Goal: Transaction & Acquisition: Purchase product/service

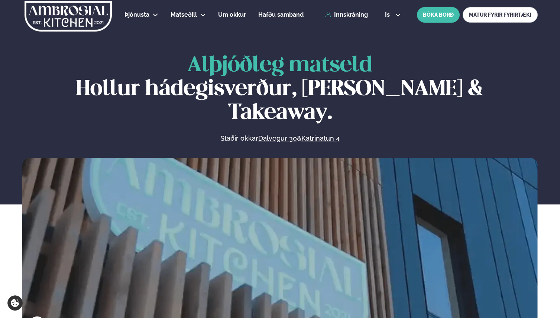
click at [367, 12] on div "Innskráning" at bounding box center [345, 15] width 48 height 7
click at [354, 19] on div "Þjónusta Hádegismatur fyrir fyrirtæki Fyrirtækja veitingar Einkapartý Matseðill…" at bounding box center [280, 15] width 560 height 30
click at [354, 18] on link "Innskráning" at bounding box center [346, 15] width 43 height 7
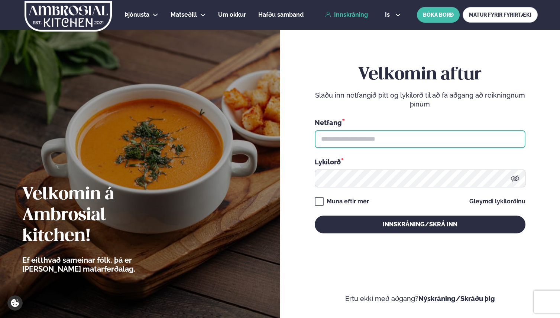
type input "**********"
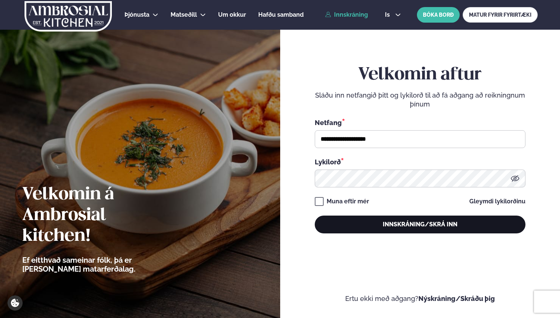
click at [381, 232] on button "Innskráning/Skrá inn" at bounding box center [420, 225] width 211 height 18
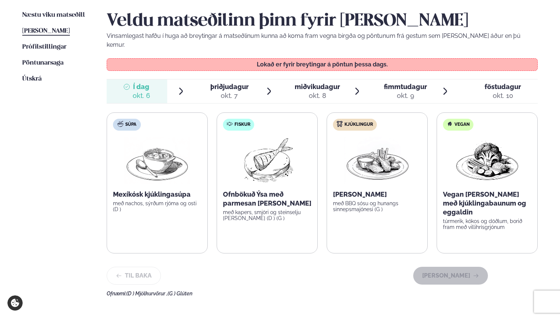
scroll to position [186, 0]
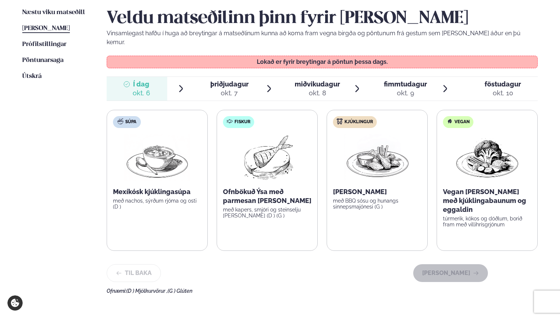
click at [264, 148] on img at bounding box center [267, 158] width 66 height 48
click at [234, 89] on div "okt. 7" at bounding box center [229, 93] width 38 height 9
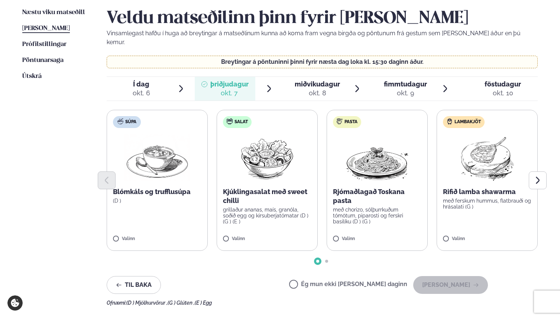
click at [297, 80] on span "miðvikudagur" at bounding box center [317, 84] width 45 height 8
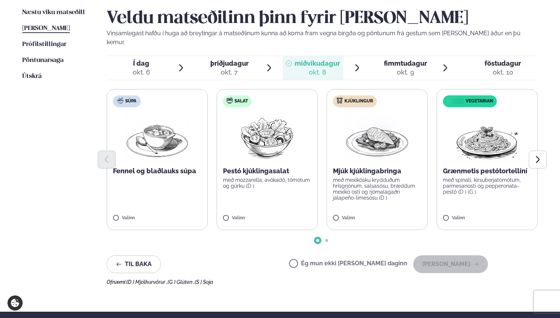
click at [236, 59] on div "þriðjudagur þri." at bounding box center [229, 63] width 38 height 9
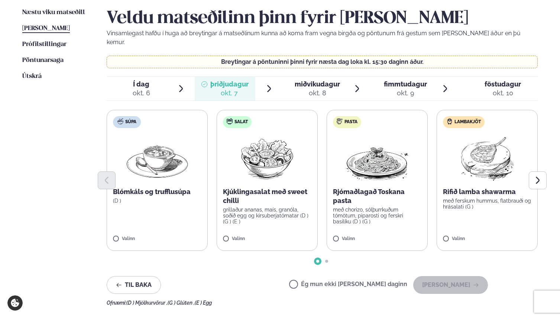
click at [309, 80] on span "miðvikudagur" at bounding box center [317, 84] width 45 height 8
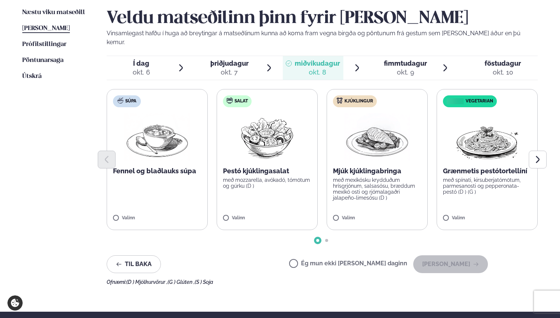
click at [158, 62] on span "Í dag Í d. [DATE]" at bounding box center [137, 68] width 61 height 24
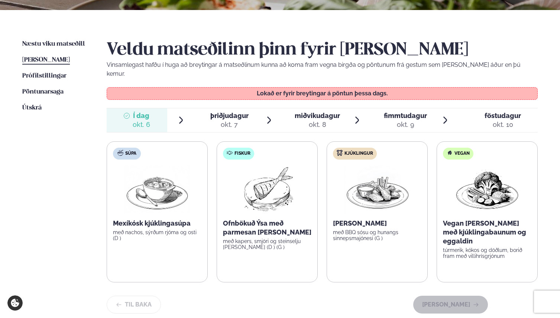
scroll to position [153, 0]
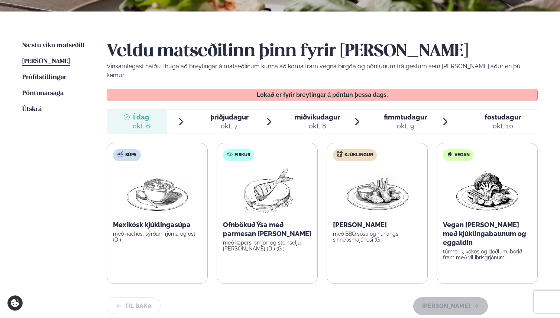
click at [234, 113] on span "þriðjudagur" at bounding box center [229, 117] width 38 height 8
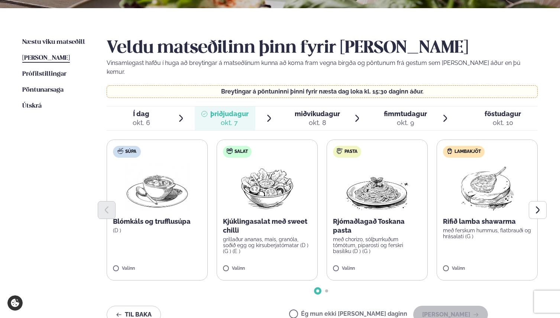
scroll to position [163, 0]
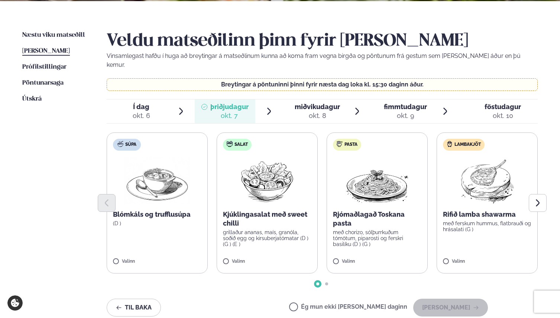
click at [311, 111] on div "okt. 8" at bounding box center [317, 115] width 45 height 9
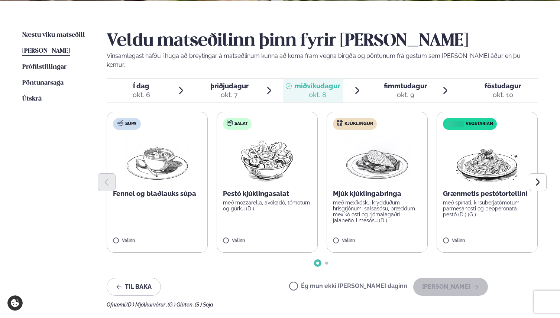
click at [396, 91] on div "okt. 9" at bounding box center [405, 95] width 43 height 9
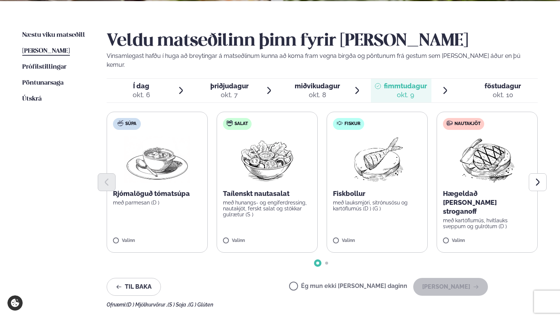
click at [239, 82] on div "þriðjudagur þri." at bounding box center [229, 86] width 38 height 9
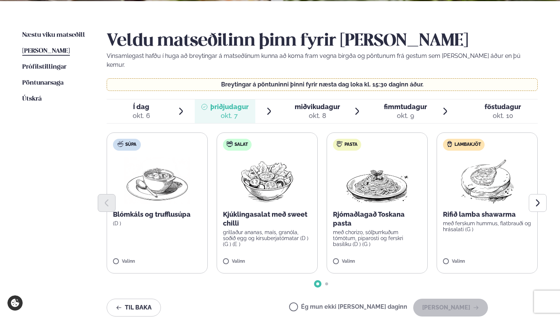
scroll to position [154, 0]
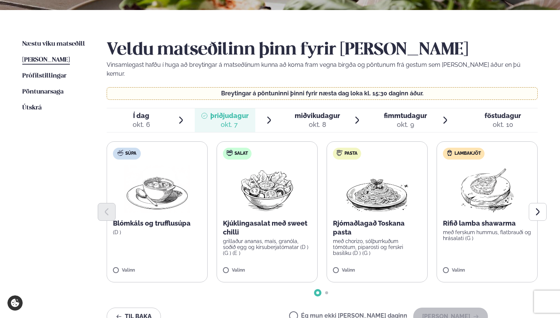
click at [232, 255] on label "Salat Kjúklingasalat með sweet chilli grillaður ananas, maís, granóla, soðið eg…" at bounding box center [267, 212] width 101 height 141
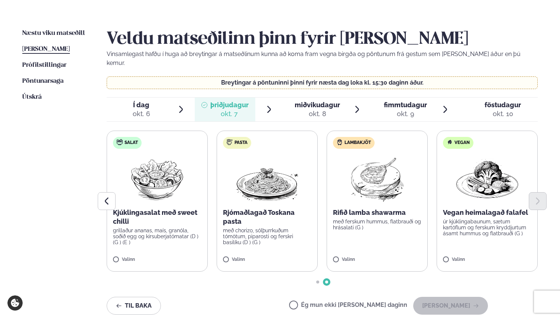
scroll to position [175, 0]
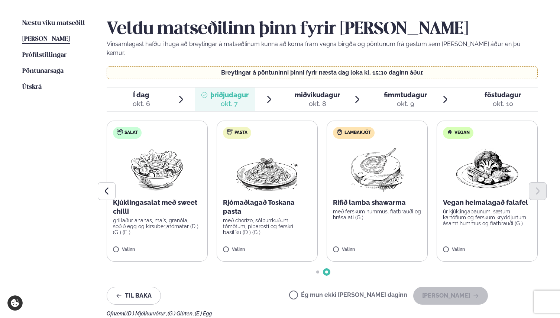
click at [158, 91] on span "Í dag Í d. [DATE]" at bounding box center [137, 100] width 61 height 24
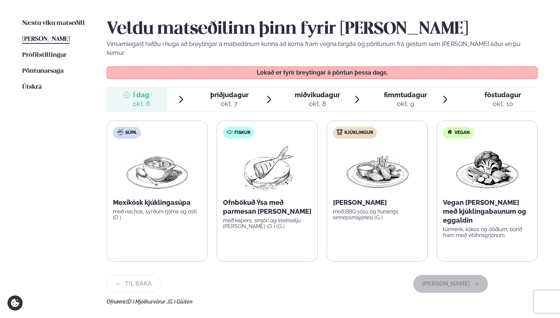
click at [227, 100] on span "þriðjudagur þri. [DATE]" at bounding box center [225, 100] width 61 height 24
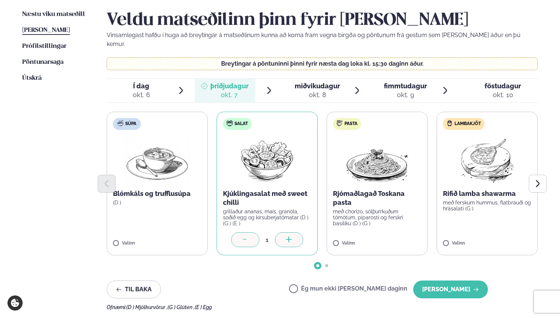
scroll to position [182, 0]
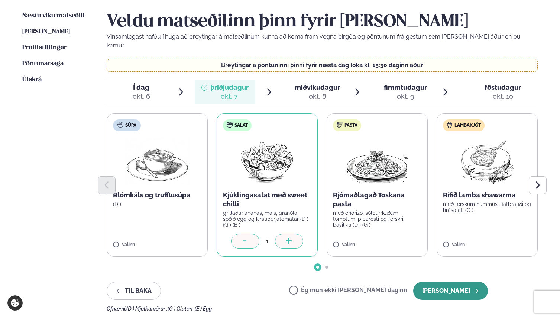
click at [449, 282] on button "[PERSON_NAME]" at bounding box center [450, 291] width 75 height 18
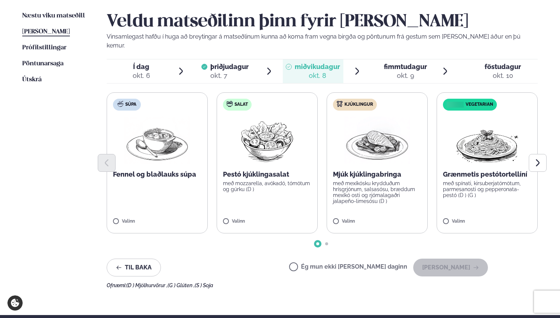
click at [311, 71] on div "okt. 8" at bounding box center [317, 75] width 45 height 9
click at [257, 143] on img at bounding box center [267, 141] width 66 height 48
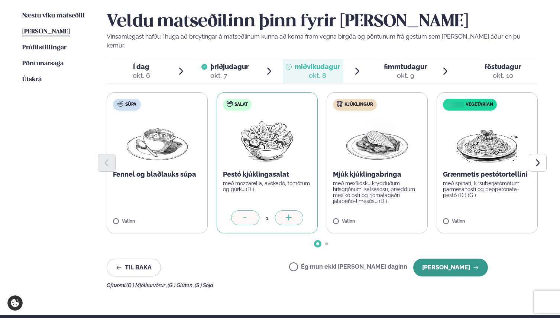
click at [442, 265] on button "[PERSON_NAME]" at bounding box center [450, 268] width 75 height 18
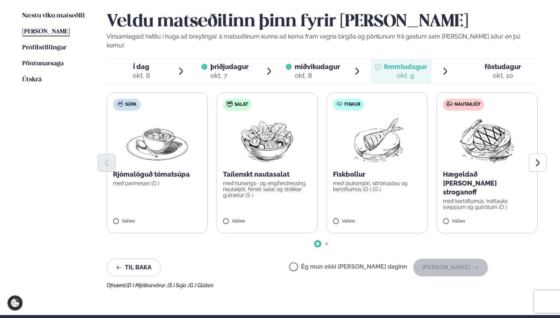
click at [229, 209] on label "Salat Taílenskt nautasalat með hunangs- og engiferdressing, nautakjöt, ferskt s…" at bounding box center [267, 162] width 101 height 141
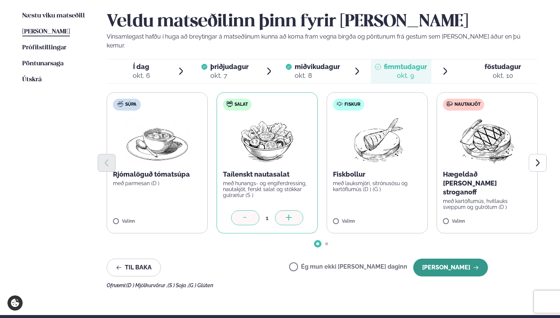
click at [452, 259] on button "[PERSON_NAME]" at bounding box center [450, 268] width 75 height 18
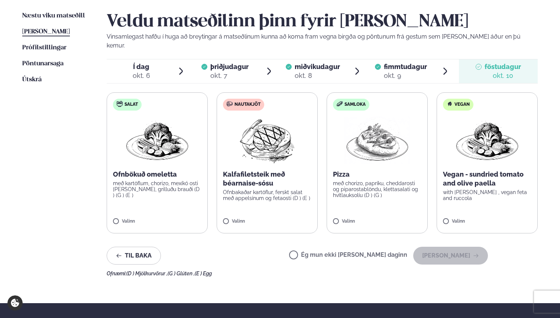
click at [339, 251] on div "Ég mun ekki [PERSON_NAME] daginn [PERSON_NAME]" at bounding box center [388, 256] width 199 height 18
click at [339, 252] on label "Ég mun ekki [PERSON_NAME] daginn" at bounding box center [348, 256] width 118 height 8
click at [452, 254] on button "[PERSON_NAME]" at bounding box center [450, 256] width 75 height 18
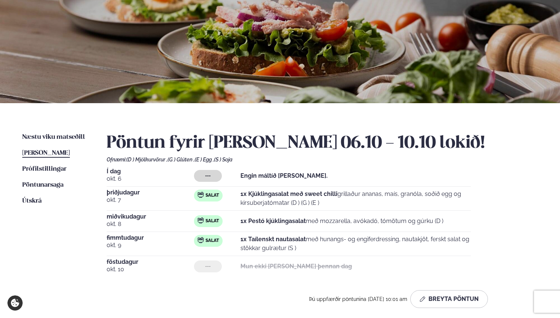
scroll to position [53, 0]
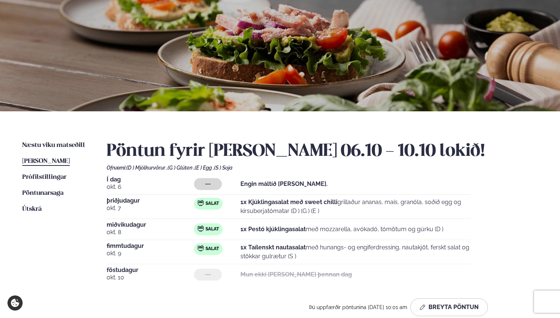
click at [56, 156] on ul "Næstu [PERSON_NAME] matseðill Næsta vika [PERSON_NAME] matseðill [PERSON_NAME] …" at bounding box center [56, 231] width 69 height 181
click at [56, 162] on span "[PERSON_NAME]" at bounding box center [46, 161] width 48 height 6
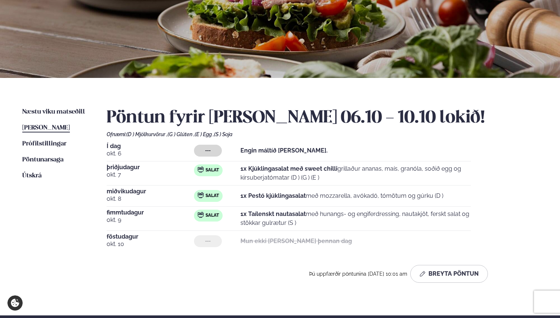
scroll to position [70, 0]
